Goal: Transaction & Acquisition: Purchase product/service

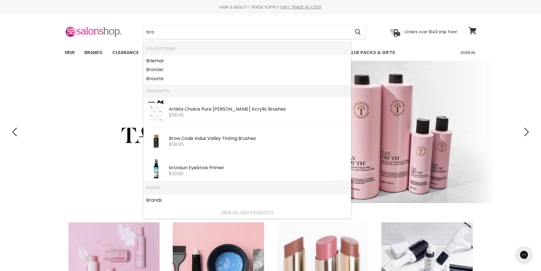
type input "brow"
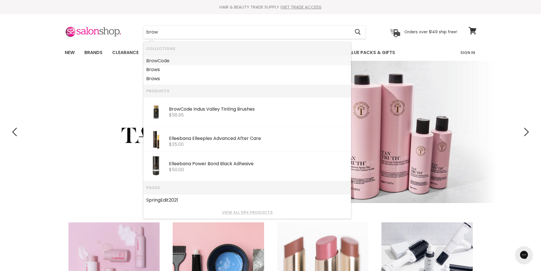
click at [159, 63] on link "Brow Code" at bounding box center [247, 60] width 202 height 9
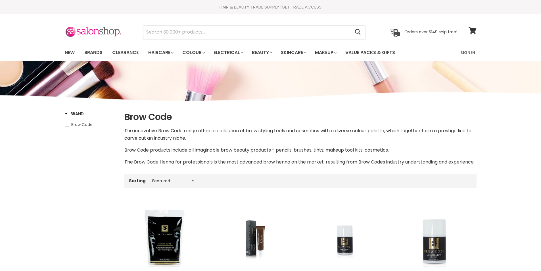
select select "manual"
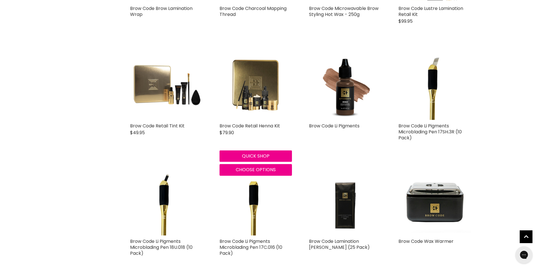
scroll to position [852, 0]
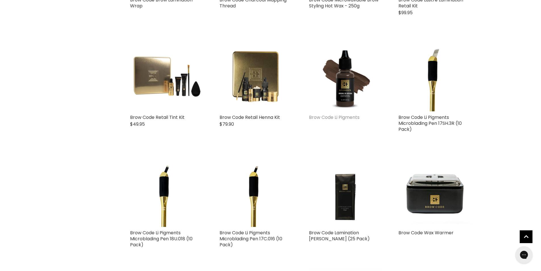
click at [332, 120] on link "Brow Code Li Pigments" at bounding box center [334, 117] width 51 height 7
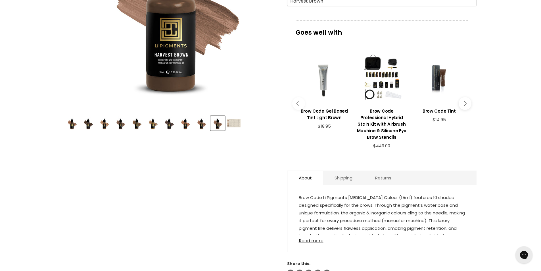
click at [235, 124] on img "Product thumbnails" at bounding box center [233, 123] width 13 height 8
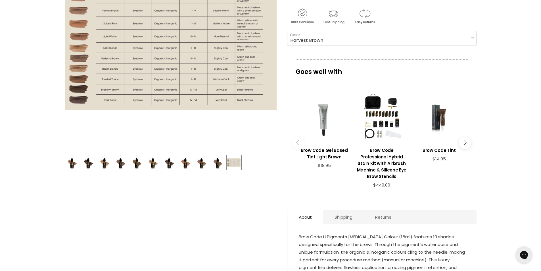
scroll to position [57, 0]
